Goal: Navigation & Orientation: Find specific page/section

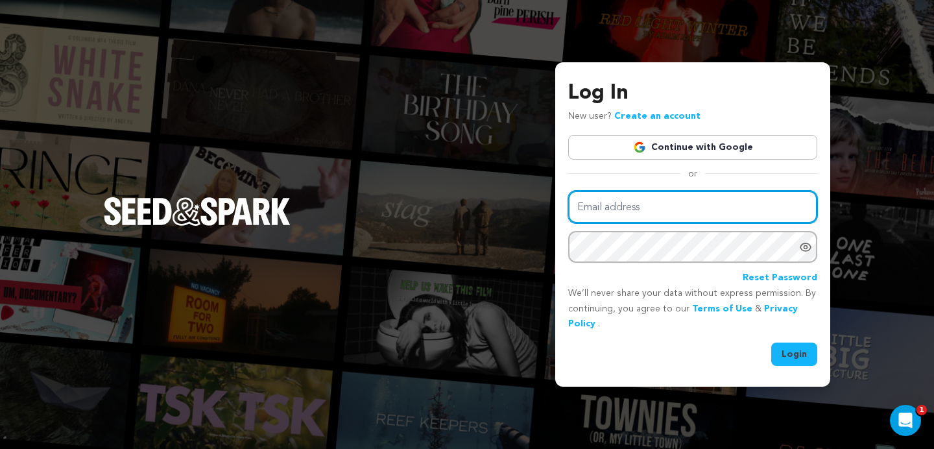
type input "[EMAIL_ADDRESS][DOMAIN_NAME]"
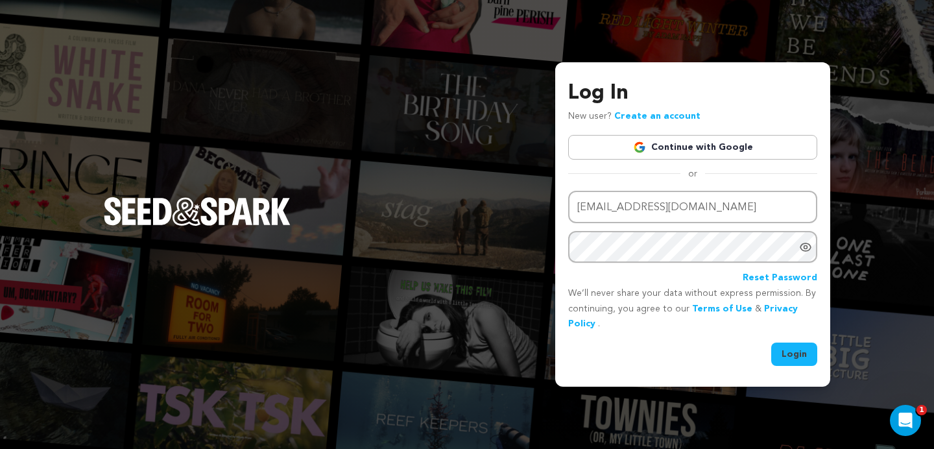
click at [801, 351] on button "Login" at bounding box center [794, 353] width 46 height 23
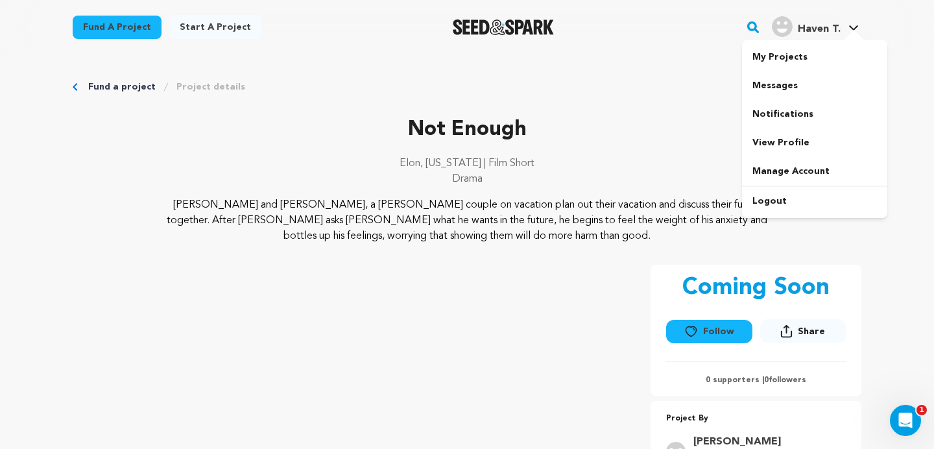
click at [833, 41] on div "My Projects Messages Notifications View Profile Manage Account Logout" at bounding box center [814, 129] width 145 height 178
click at [805, 61] on link "My Projects" at bounding box center [814, 57] width 145 height 29
